Goal: Task Accomplishment & Management: Use online tool/utility

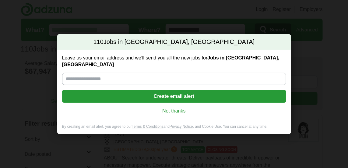
click at [91, 74] on input "Leave us your email address and we'll send you all the new jobs for Jobs in [GE…" at bounding box center [174, 79] width 224 height 12
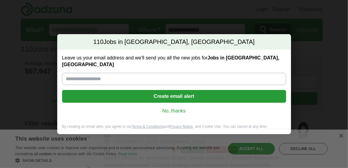
type input "**********"
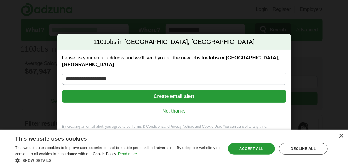
drag, startPoint x: 243, startPoint y: 147, endPoint x: 245, endPoint y: 144, distance: 4.1
click at [242, 147] on div "Accept all" at bounding box center [251, 149] width 47 height 12
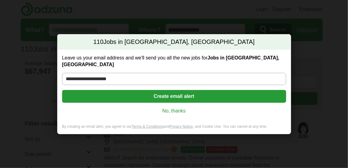
click at [174, 107] on link "No, thanks" at bounding box center [174, 110] width 214 height 7
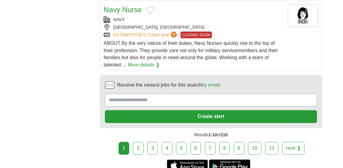
scroll to position [853, 0]
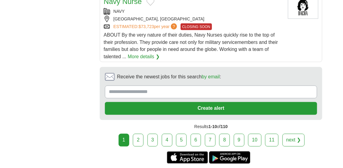
click at [142, 134] on link "2" at bounding box center [138, 140] width 11 height 13
